Goal: Information Seeking & Learning: Learn about a topic

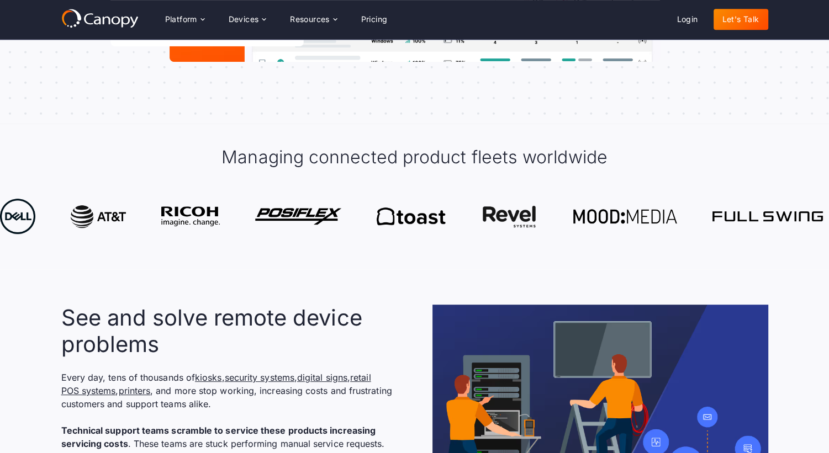
scroll to position [527, 0]
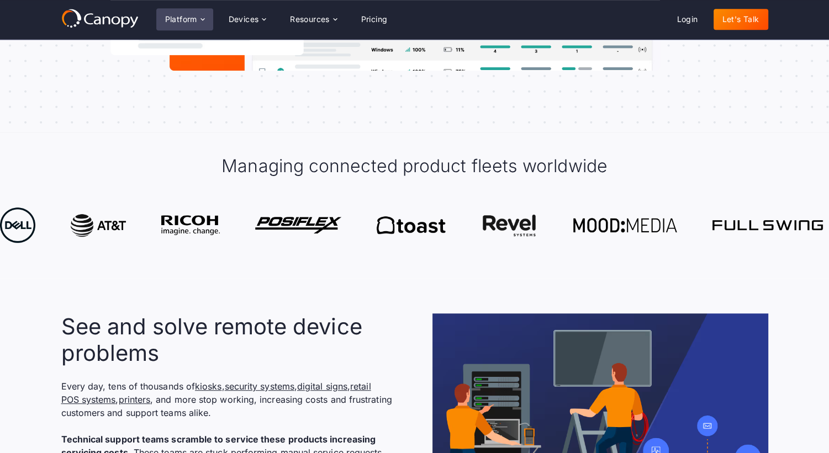
click at [201, 14] on div "Platform" at bounding box center [184, 19] width 57 height 22
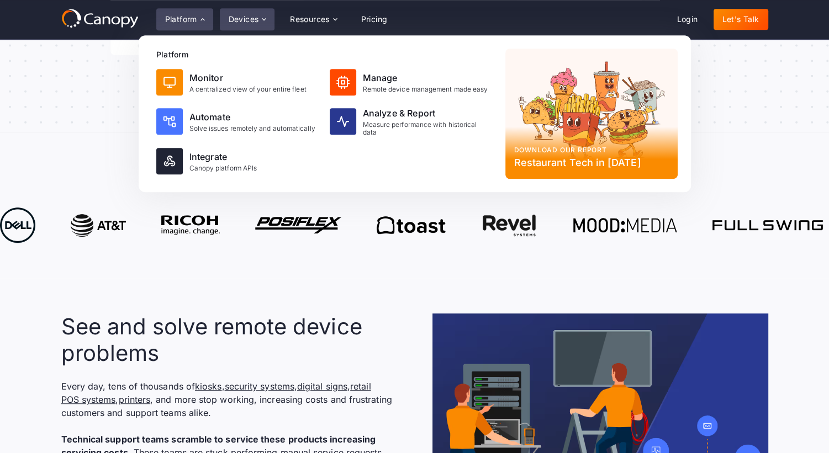
click at [254, 23] on div "Devices" at bounding box center [244, 19] width 30 height 8
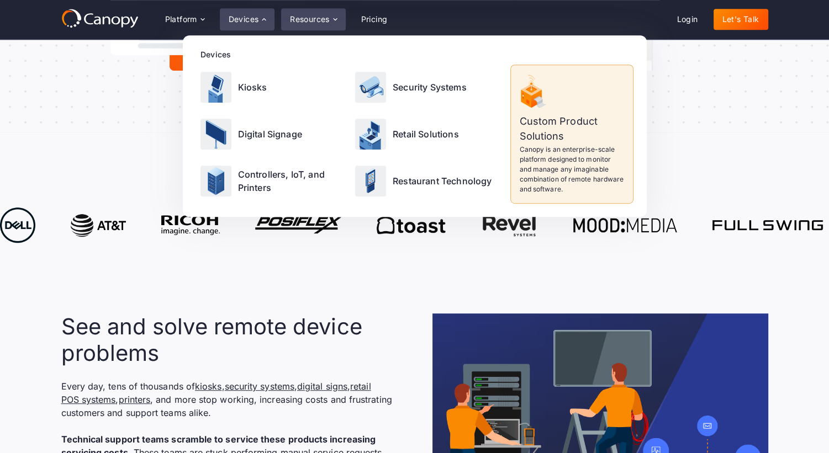
click at [315, 18] on div "Resources" at bounding box center [310, 19] width 40 height 8
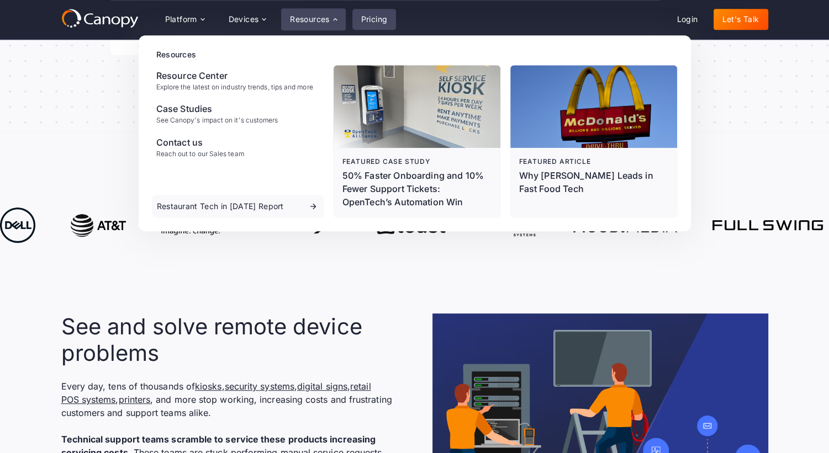
click at [374, 17] on link "Pricing" at bounding box center [374, 19] width 44 height 21
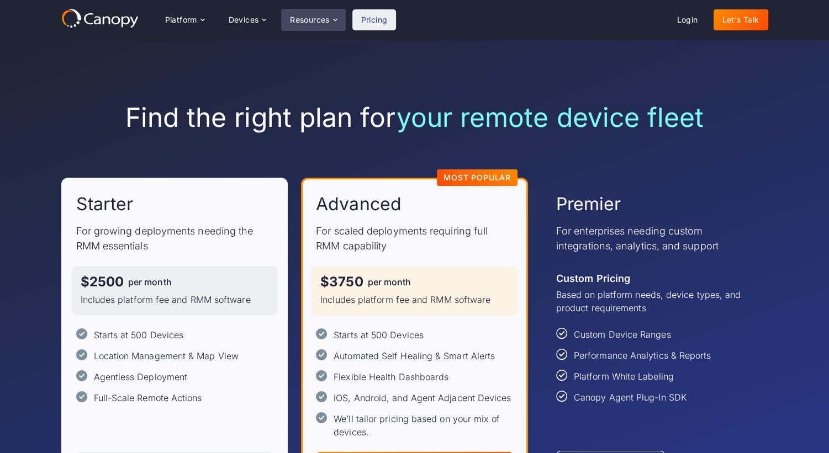
click at [330, 19] on div "Resources" at bounding box center [310, 20] width 40 height 8
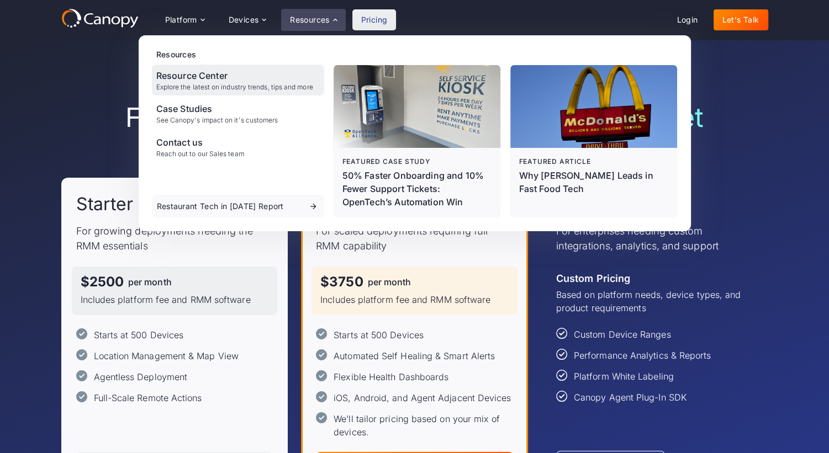
click at [229, 71] on div "Resource Center" at bounding box center [234, 75] width 157 height 13
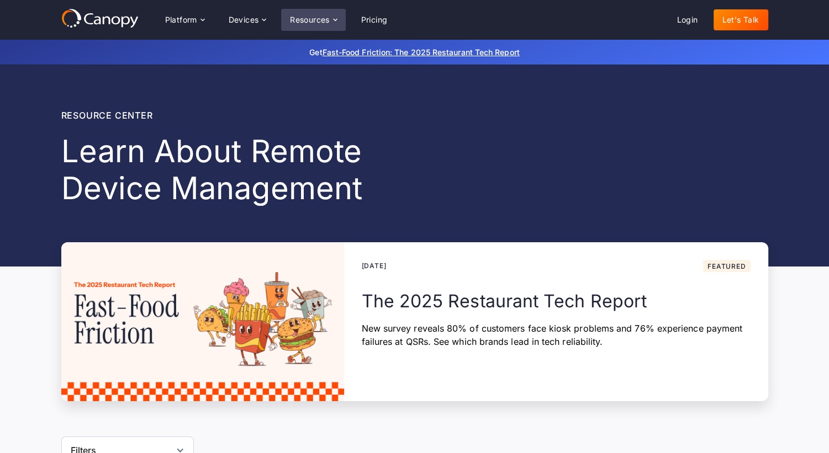
click at [316, 18] on div "Resources" at bounding box center [310, 20] width 40 height 8
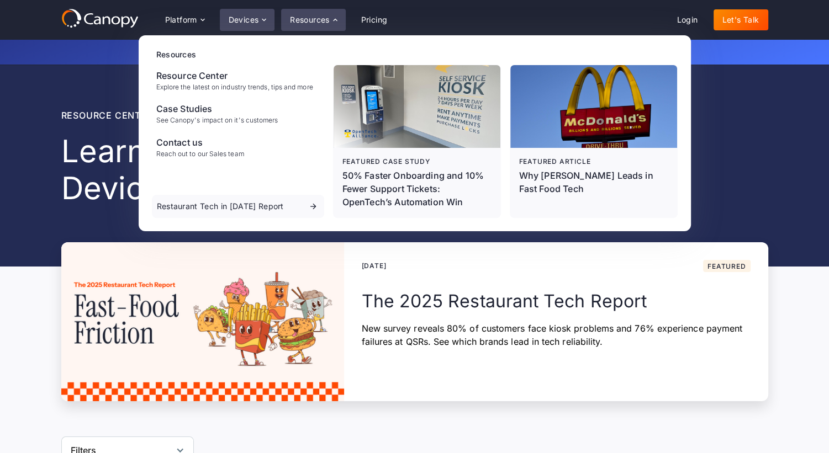
click at [258, 16] on div "Devices" at bounding box center [244, 20] width 30 height 8
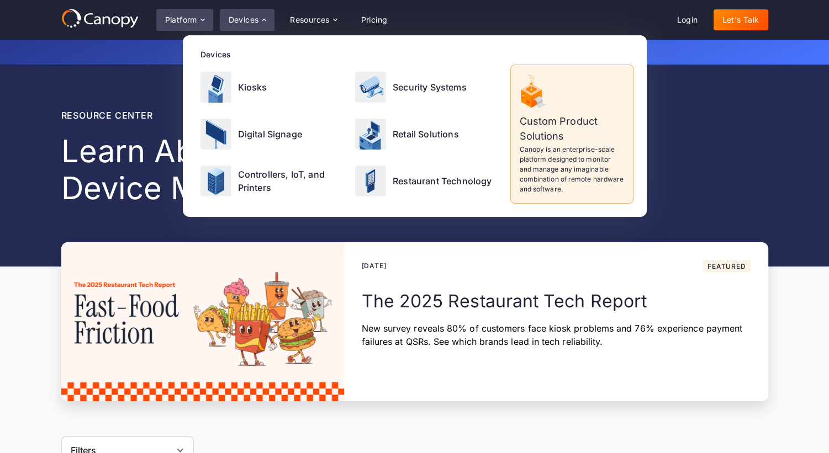
click at [204, 20] on icon at bounding box center [202, 19] width 9 height 9
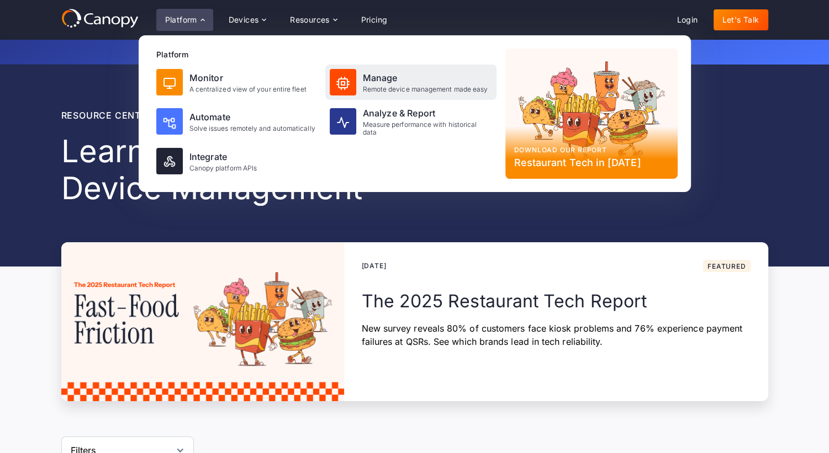
click at [400, 89] on div "Remote device management made easy" at bounding box center [425, 90] width 125 height 8
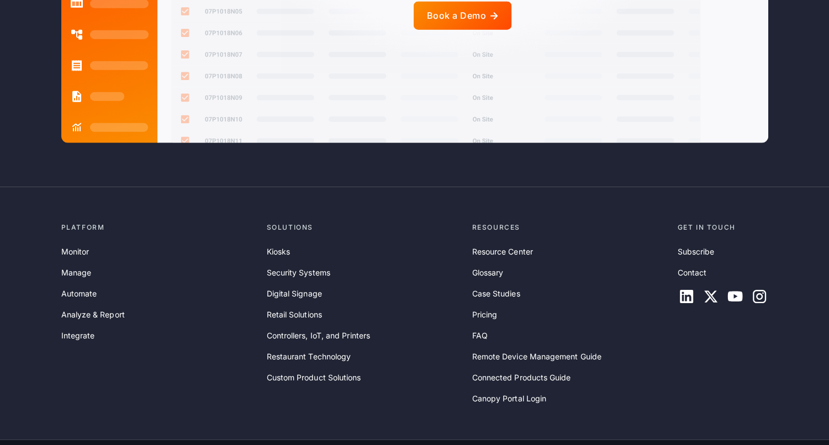
scroll to position [2895, 0]
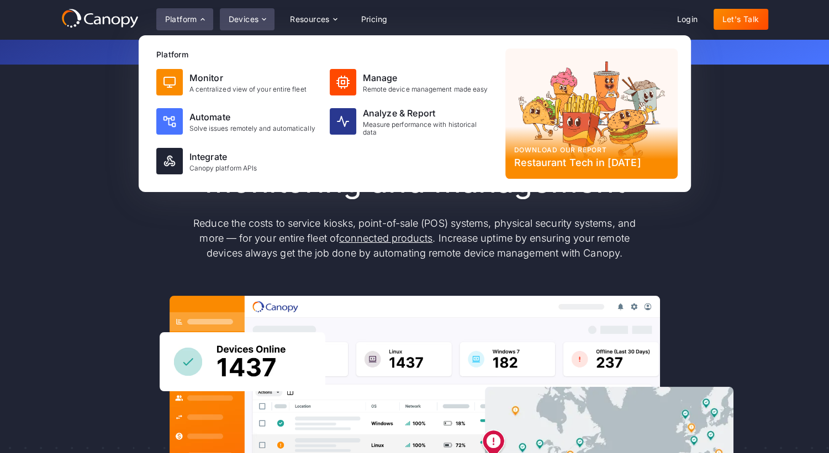
click at [251, 19] on div "Devices" at bounding box center [244, 19] width 30 height 8
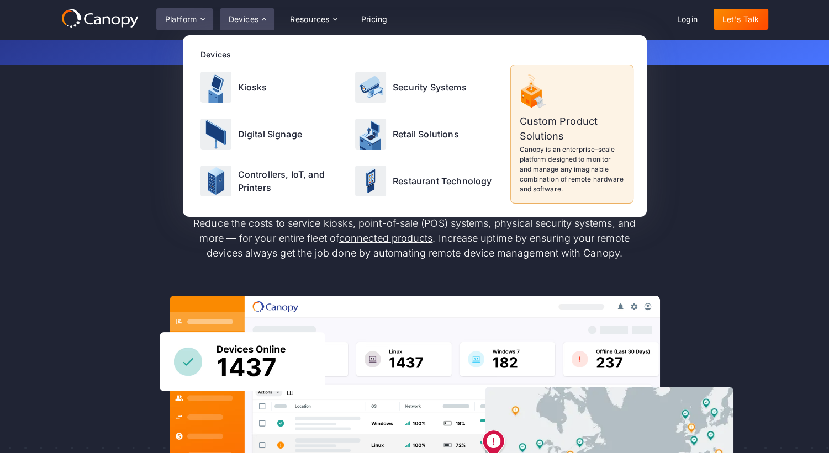
click at [191, 19] on div "Platform" at bounding box center [181, 19] width 32 height 8
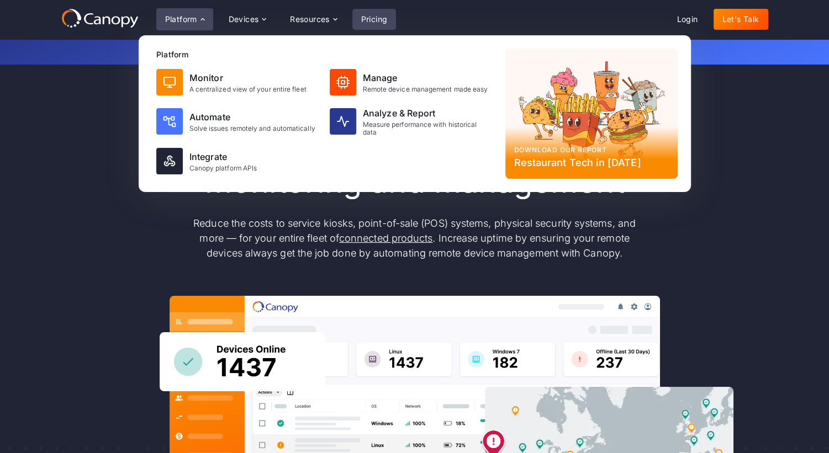
click at [378, 17] on link "Pricing" at bounding box center [374, 19] width 44 height 21
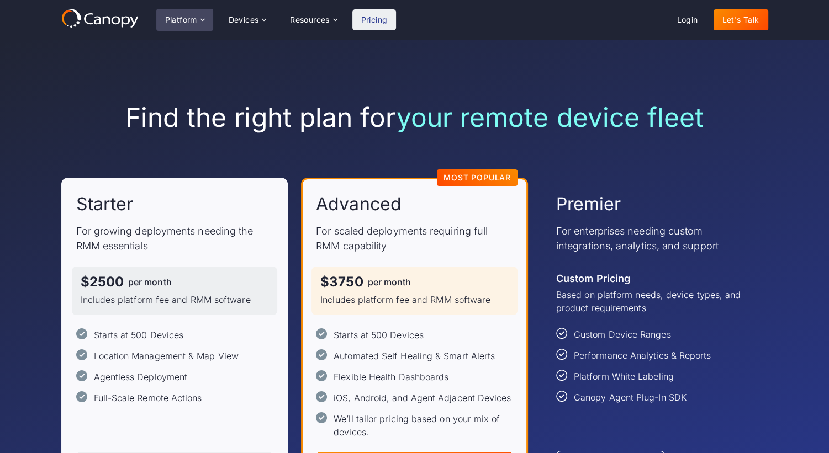
click at [196, 20] on div "Platform" at bounding box center [181, 20] width 32 height 8
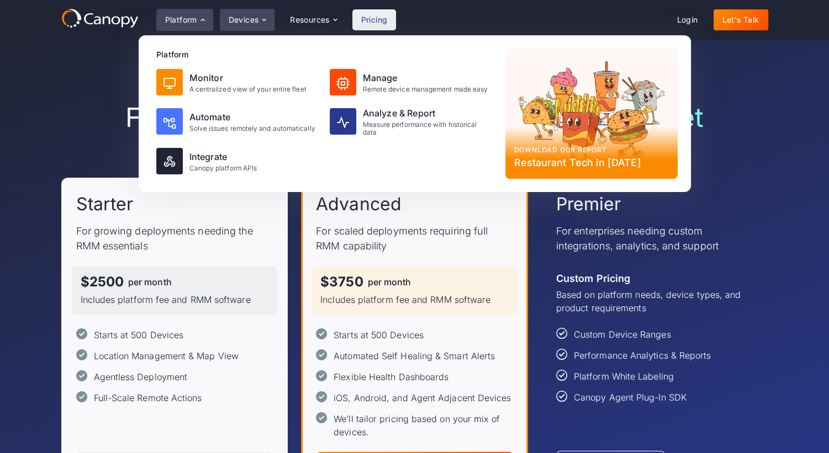
click at [253, 20] on div "Devices" at bounding box center [244, 20] width 30 height 8
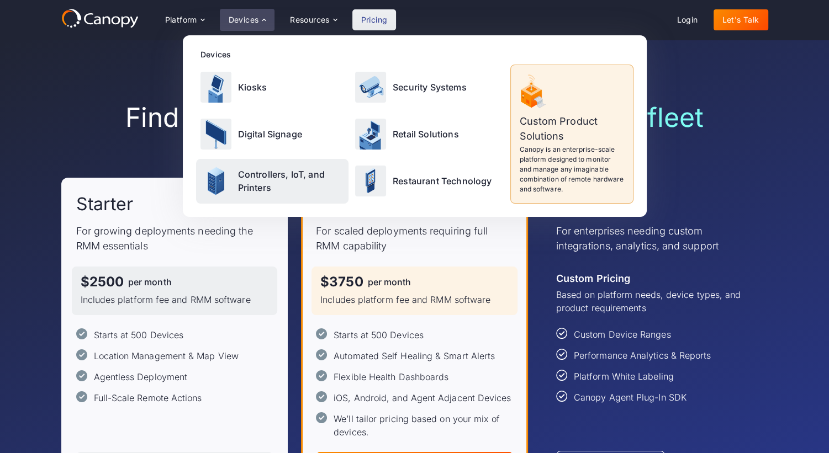
click at [284, 177] on p "Controllers, IoT, and Printers" at bounding box center [291, 181] width 107 height 26
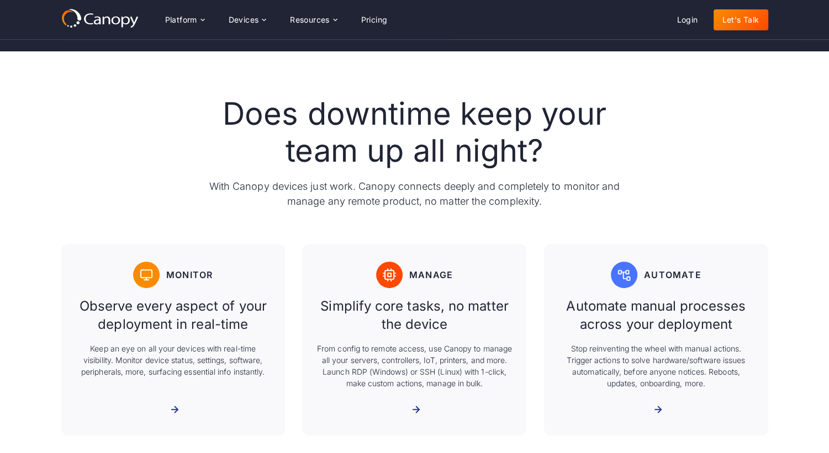
scroll to position [379, 0]
